Goal: Transaction & Acquisition: Purchase product/service

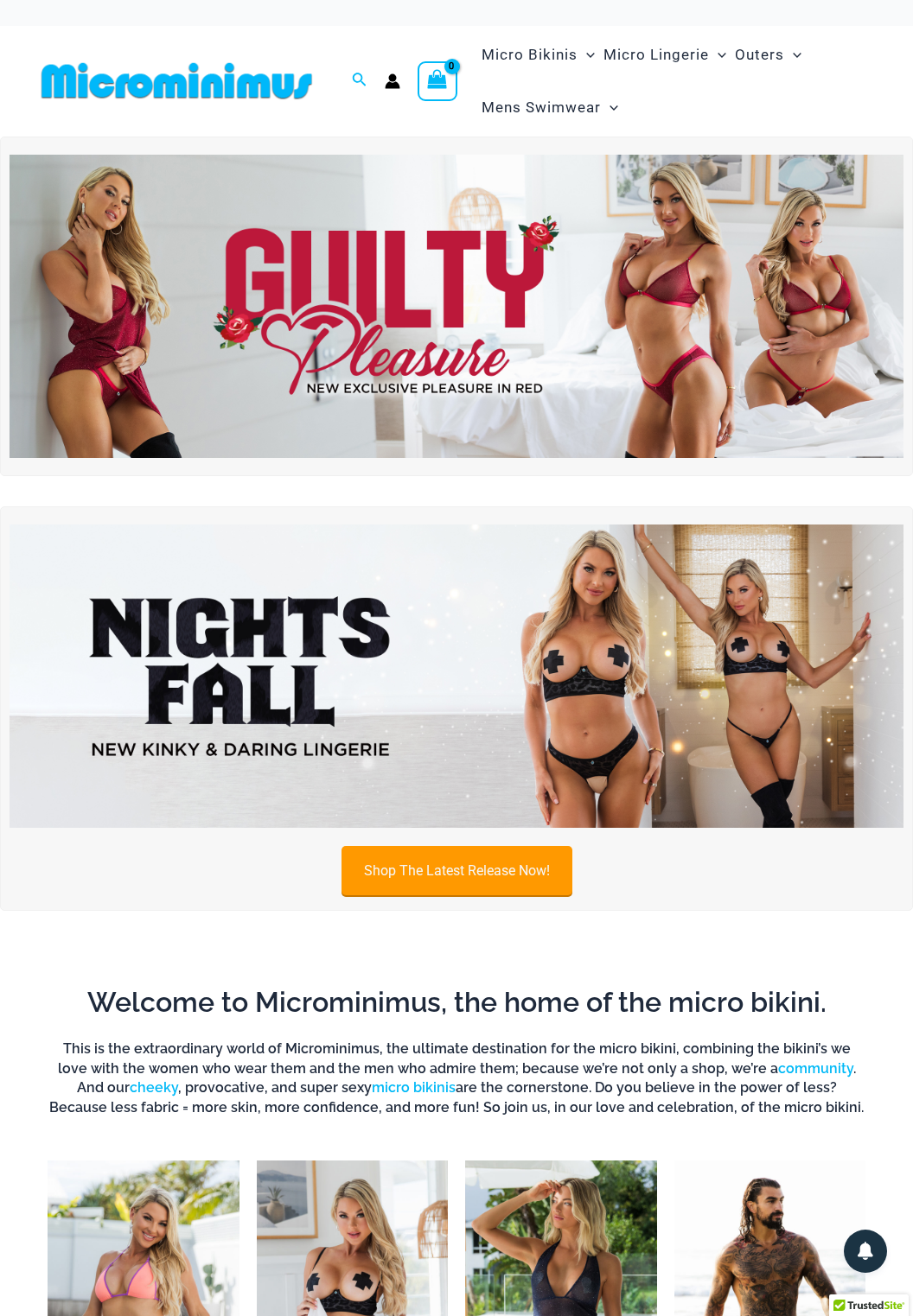
click at [503, 857] on link "Shop The Latest Release Now!" at bounding box center [457, 871] width 231 height 49
click at [499, 353] on img at bounding box center [456, 306] width 894 height 303
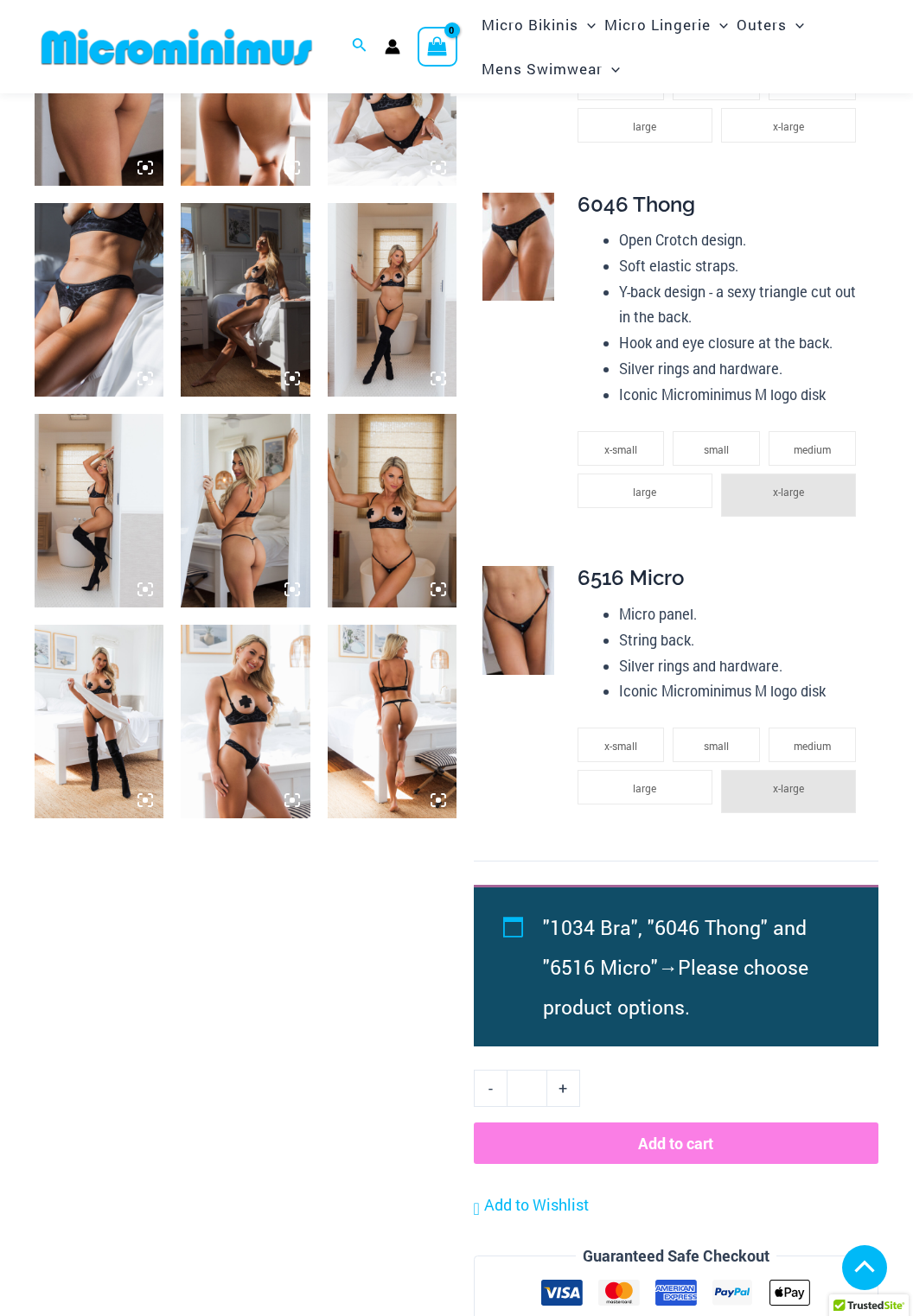
scroll to position [921, 0]
